Goal: Navigation & Orientation: Find specific page/section

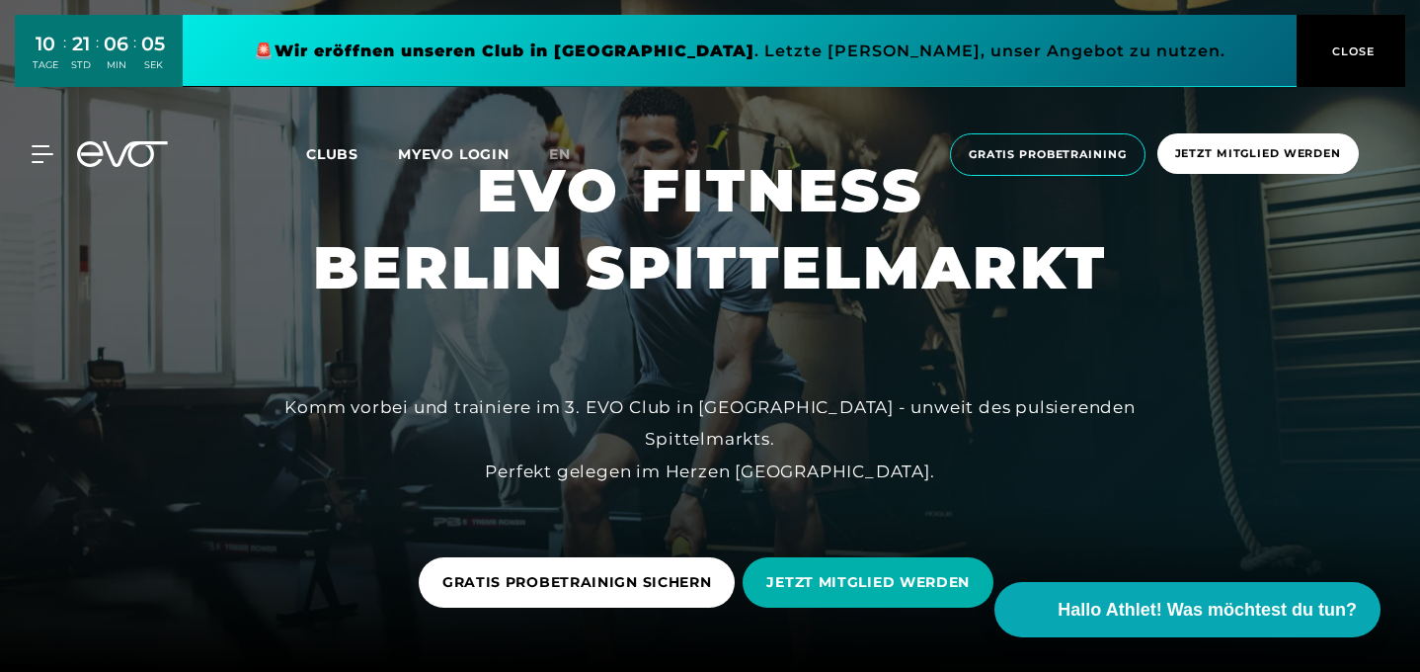
click at [1352, 61] on button "CLOSE" at bounding box center [1351, 51] width 109 height 72
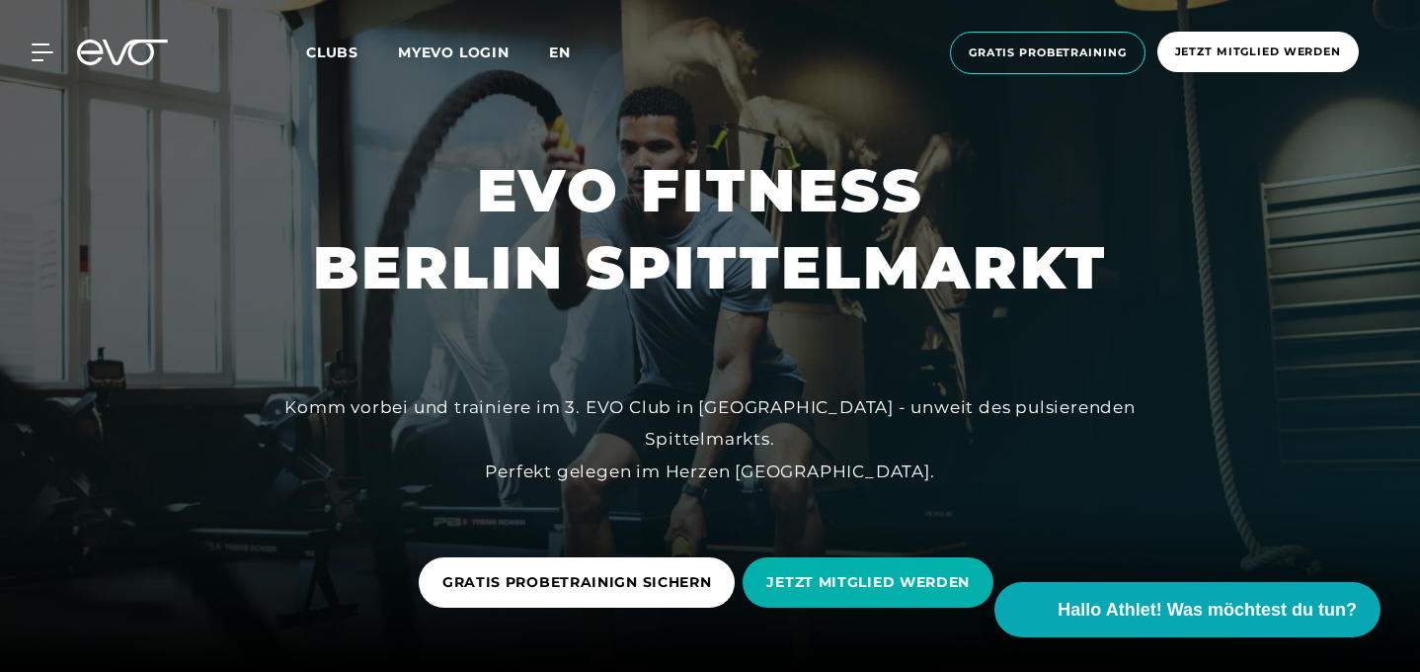
click at [563, 52] on span "en" at bounding box center [560, 52] width 22 height 18
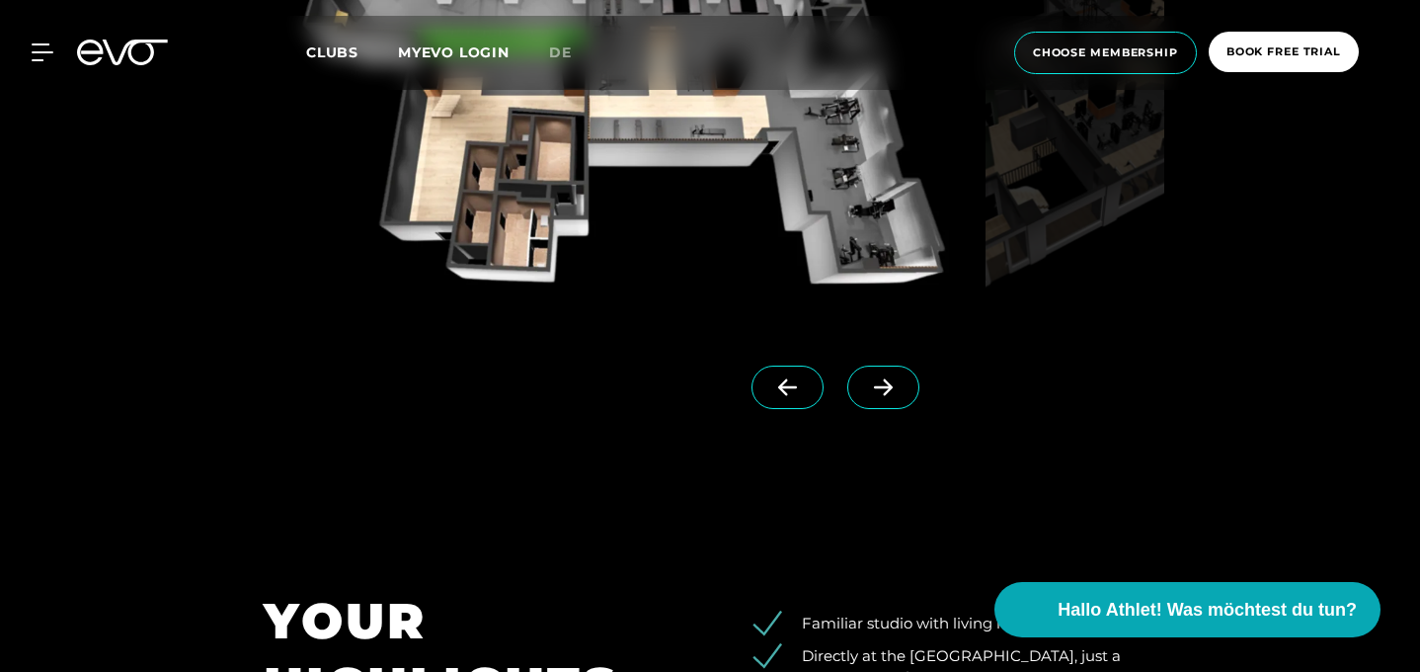
scroll to position [1698, 0]
click at [898, 395] on icon at bounding box center [883, 386] width 35 height 18
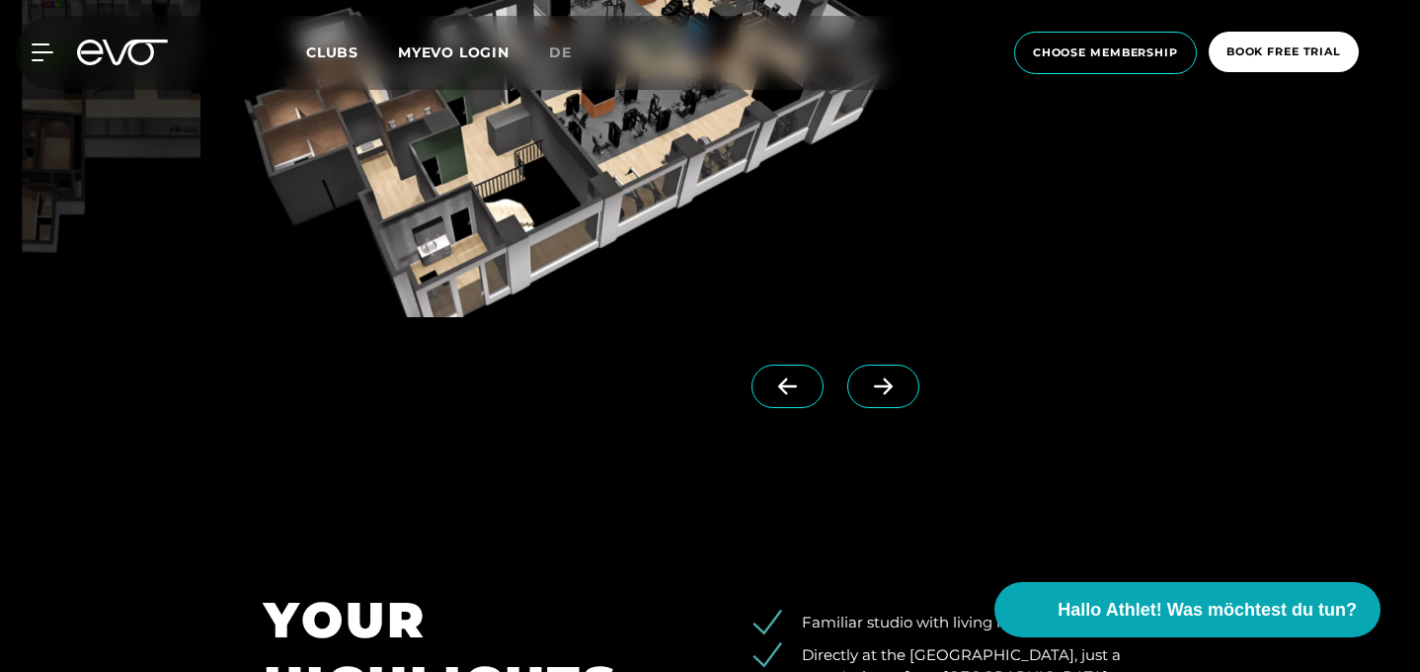
click at [898, 395] on icon at bounding box center [883, 386] width 35 height 18
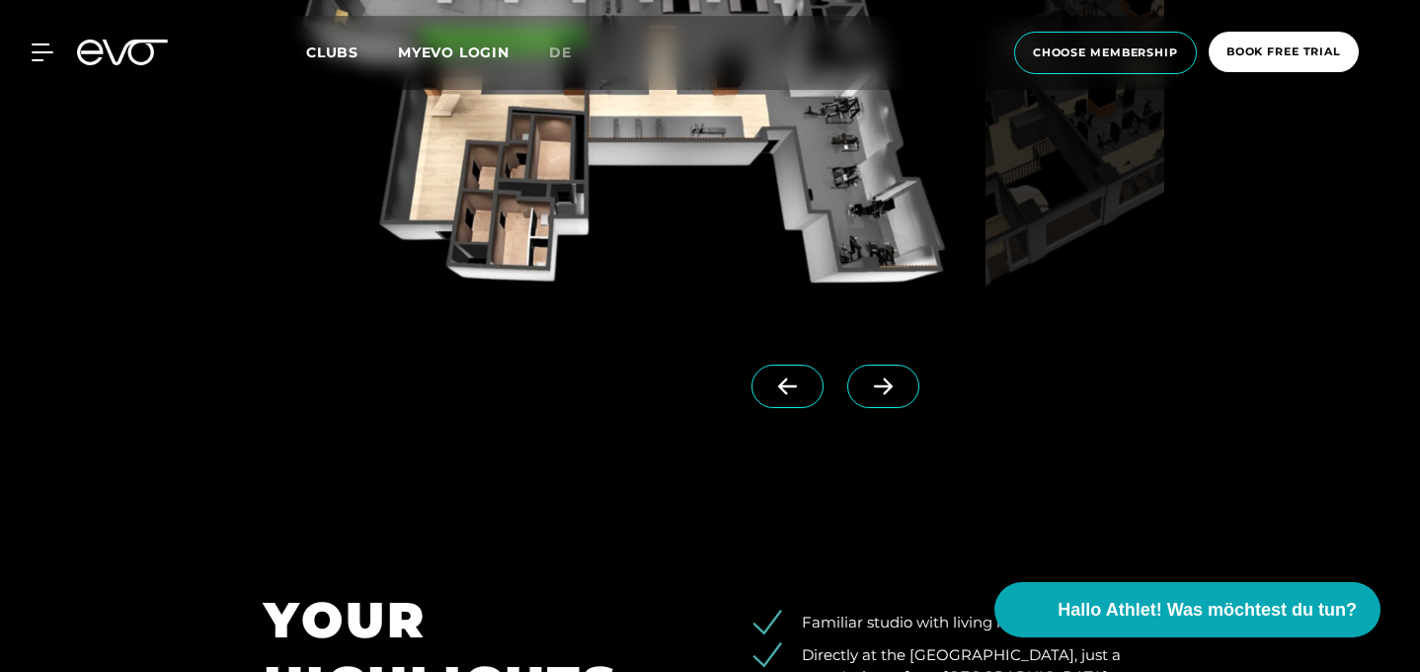
click at [898, 395] on icon at bounding box center [883, 386] width 35 height 18
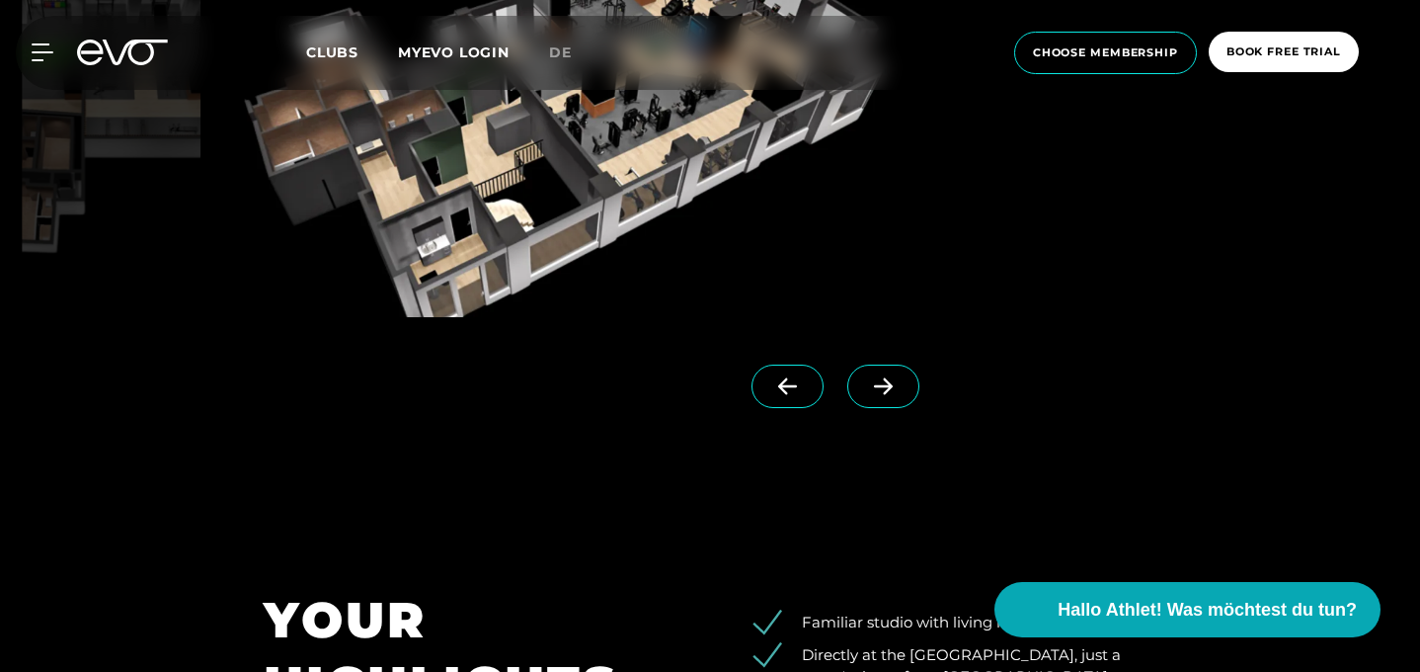
click at [898, 395] on icon at bounding box center [883, 386] width 35 height 18
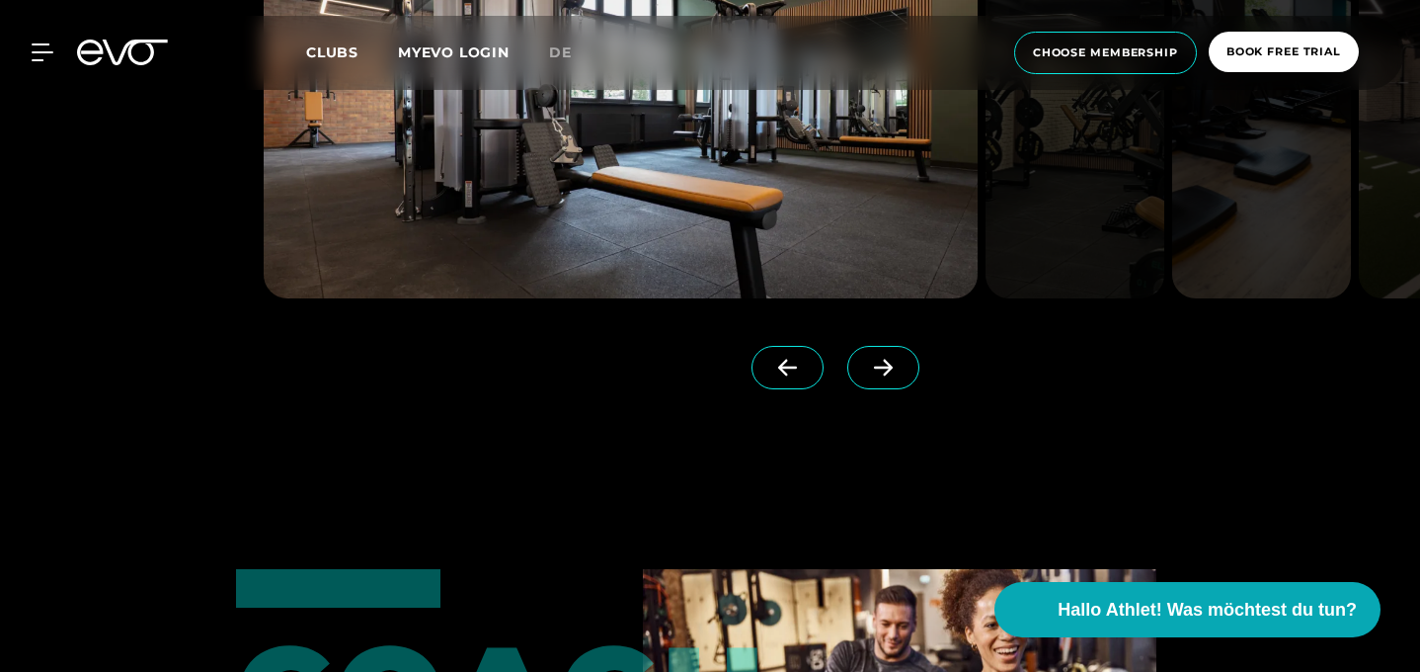
scroll to position [4483, 0]
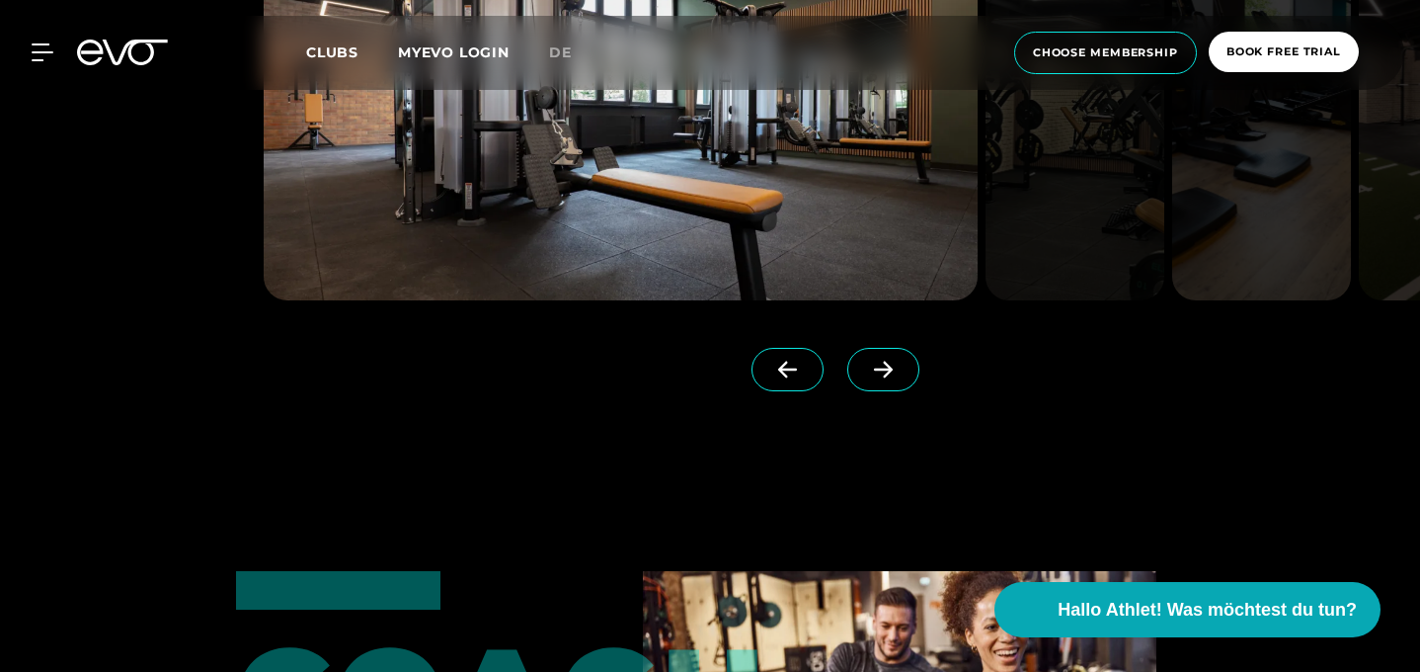
click at [893, 378] on icon at bounding box center [883, 369] width 19 height 17
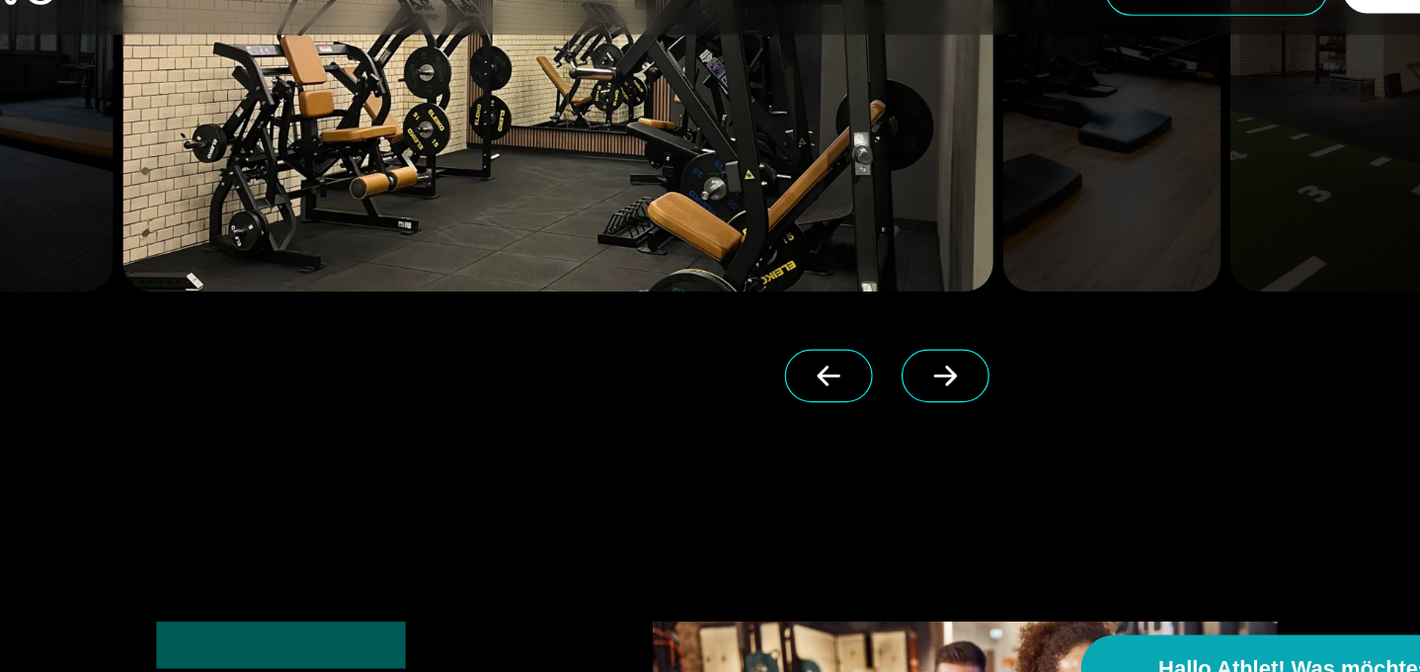
click at [890, 378] on icon at bounding box center [883, 369] width 35 height 18
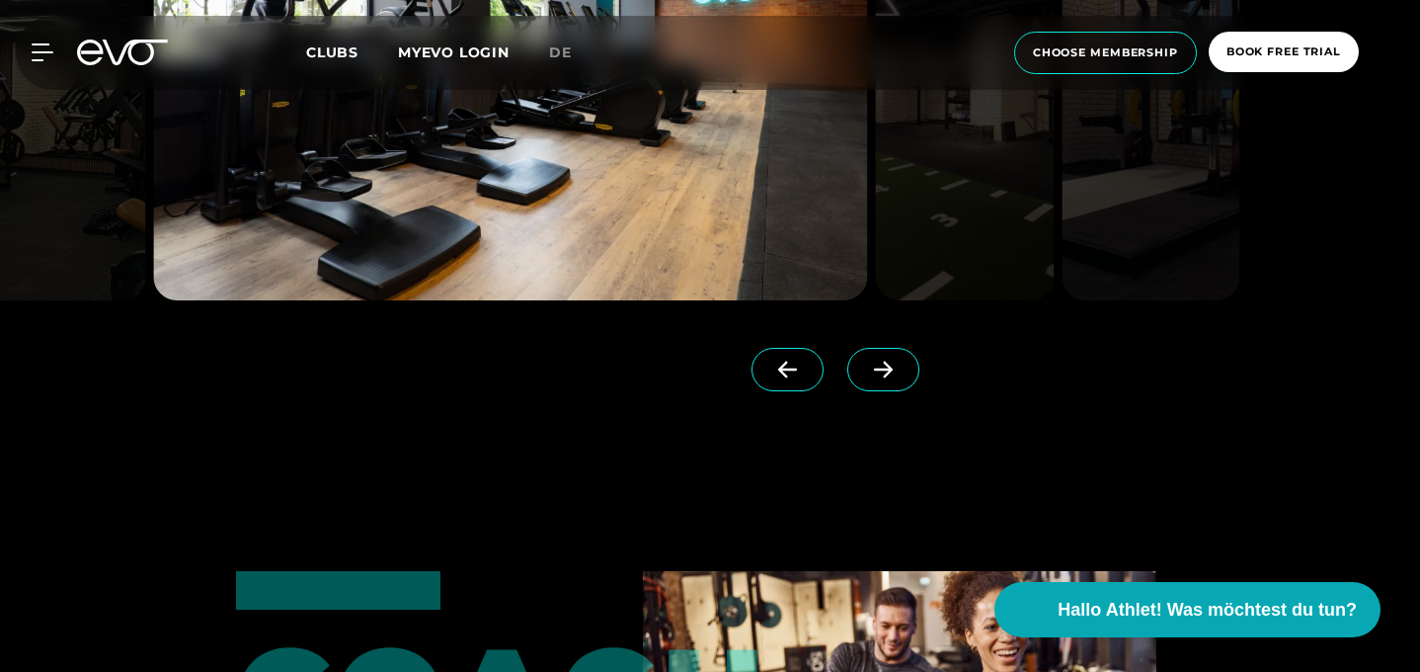
click at [887, 378] on icon at bounding box center [883, 369] width 35 height 18
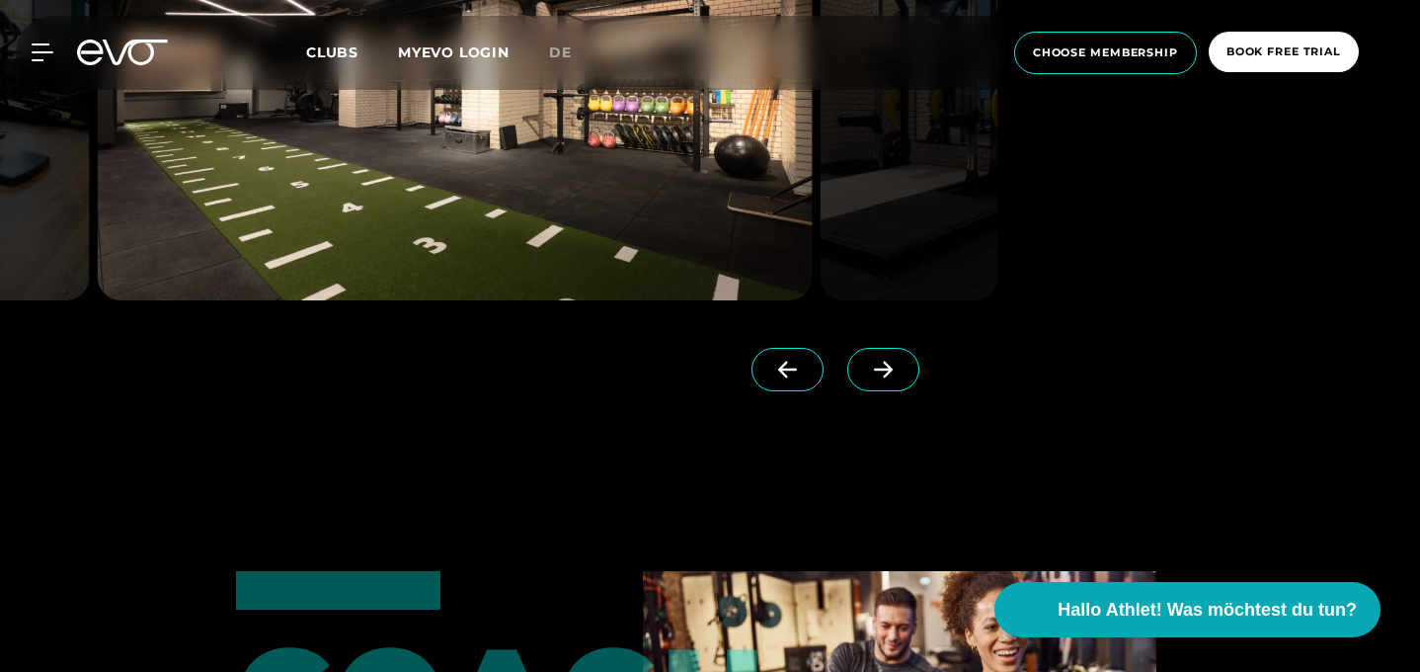
click at [887, 378] on icon at bounding box center [883, 369] width 35 height 18
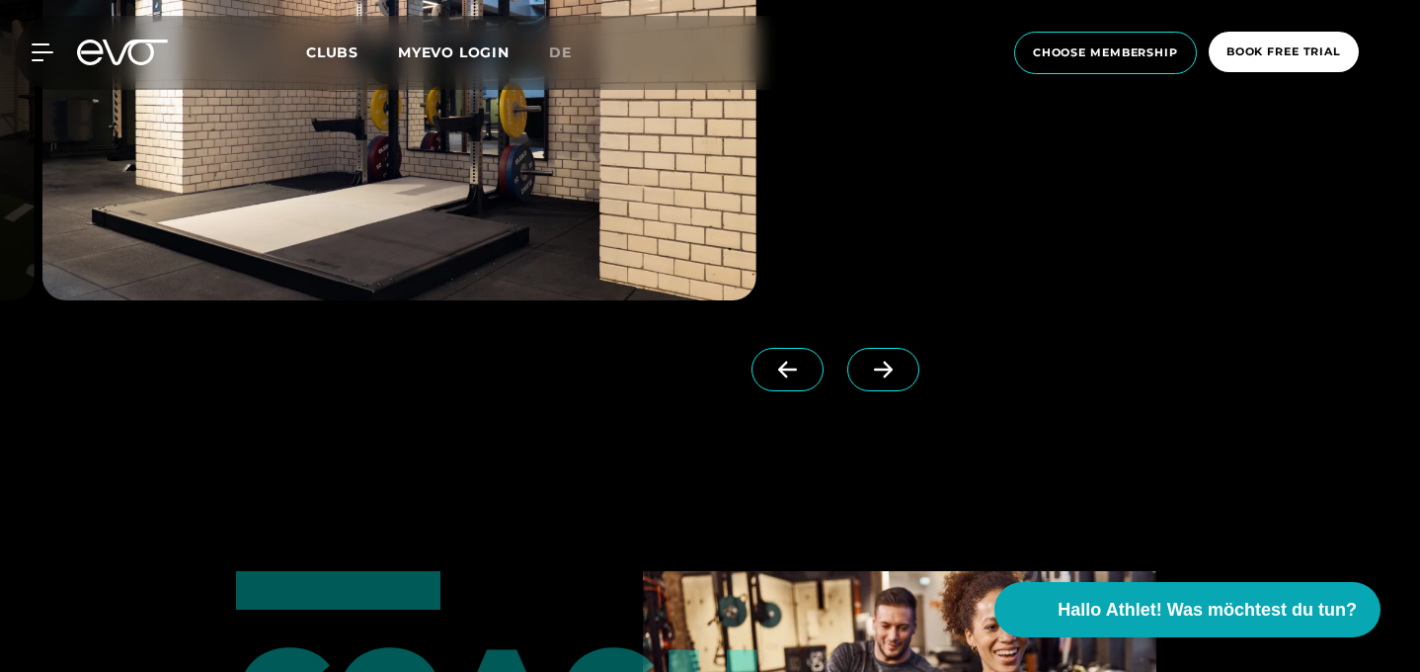
click at [887, 378] on icon at bounding box center [883, 369] width 35 height 18
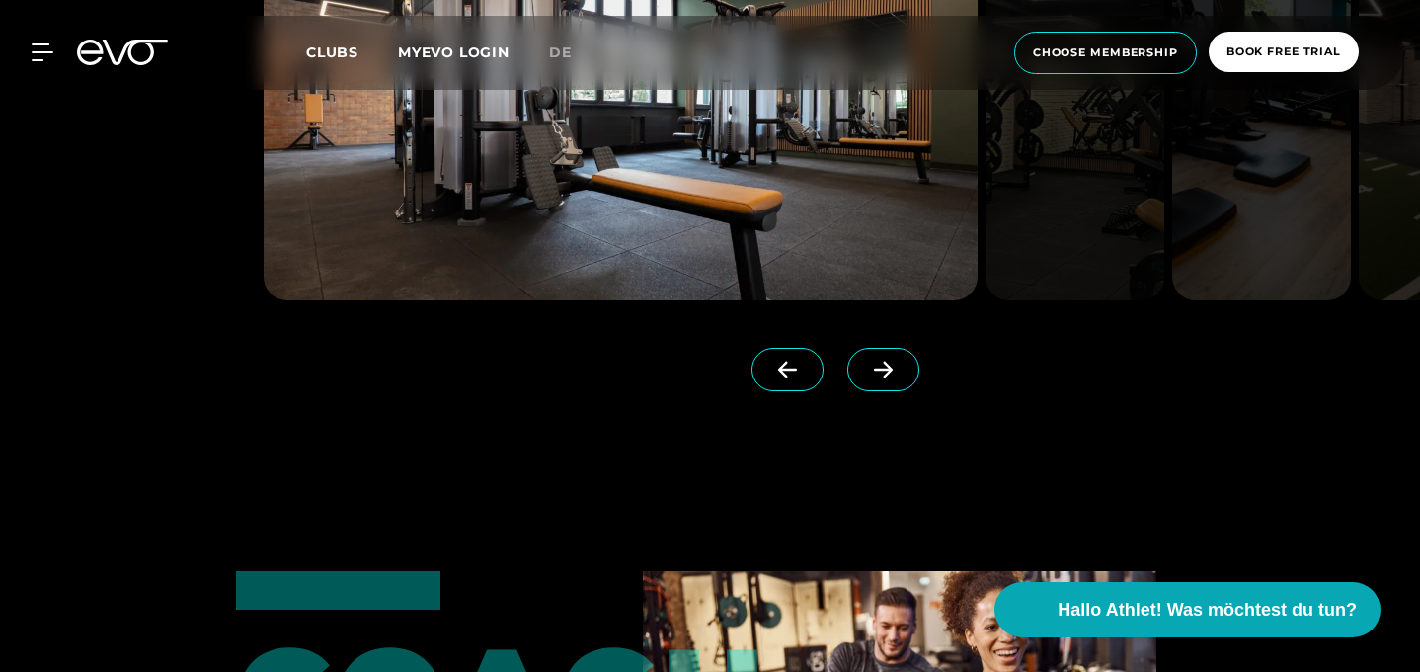
click at [887, 378] on icon at bounding box center [883, 369] width 35 height 18
